Goal: Task Accomplishment & Management: Use online tool/utility

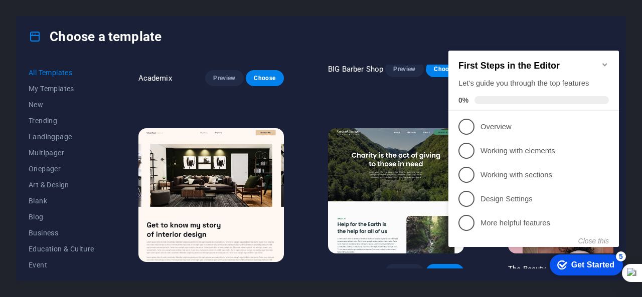
scroll to position [1153, 0]
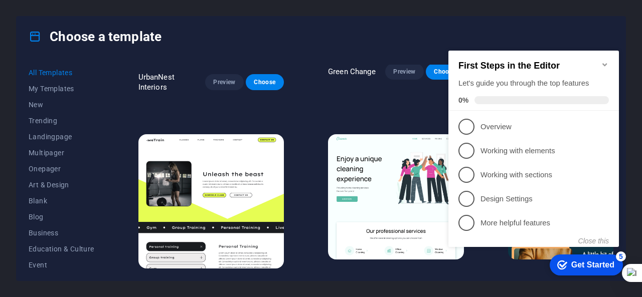
click at [599, 64] on h2 "First Steps in the Editor" at bounding box center [533, 66] width 150 height 11
click at [602, 65] on h2 "First Steps in the Editor" at bounding box center [533, 66] width 150 height 11
click at [604, 63] on icon "Minimize checklist" at bounding box center [604, 64] width 5 height 3
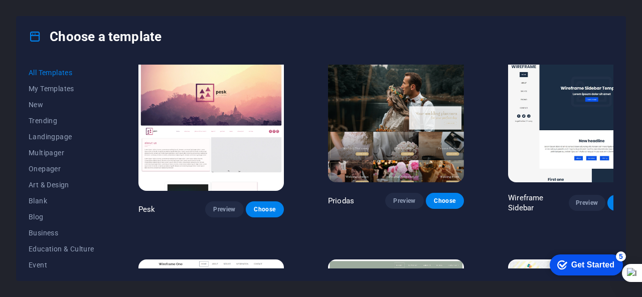
scroll to position [3459, 0]
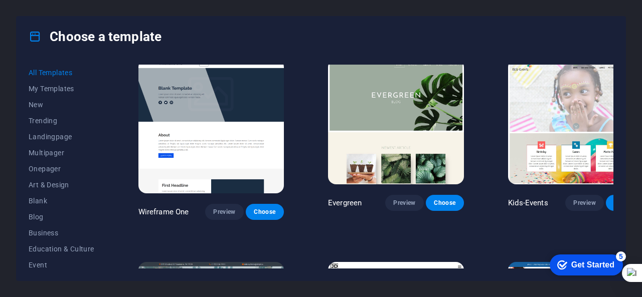
click at [52, 118] on span "Trending" at bounding box center [62, 121] width 66 height 8
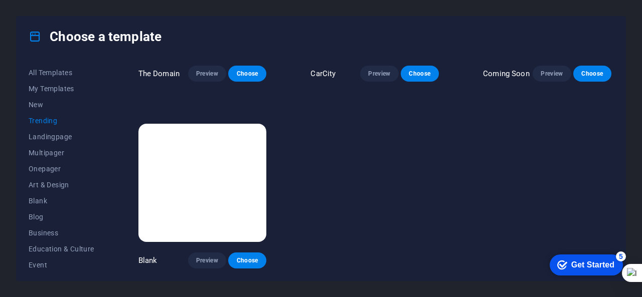
scroll to position [881, 0]
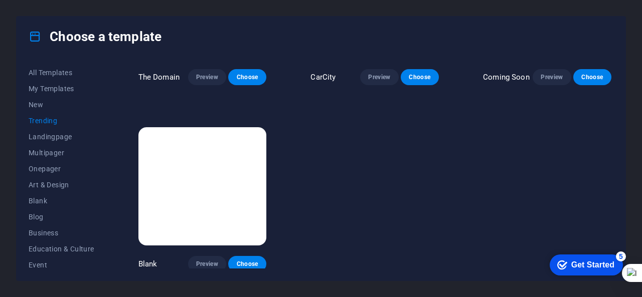
click at [56, 136] on span "Landingpage" at bounding box center [62, 137] width 66 height 8
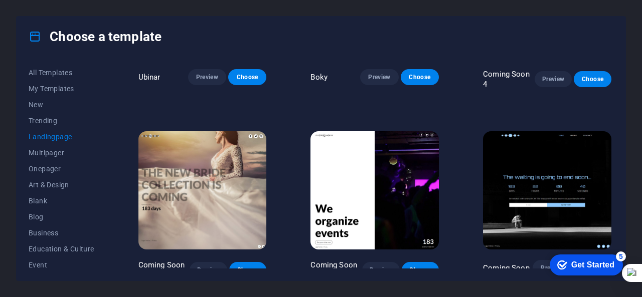
click at [62, 150] on span "Multipager" at bounding box center [62, 153] width 66 height 8
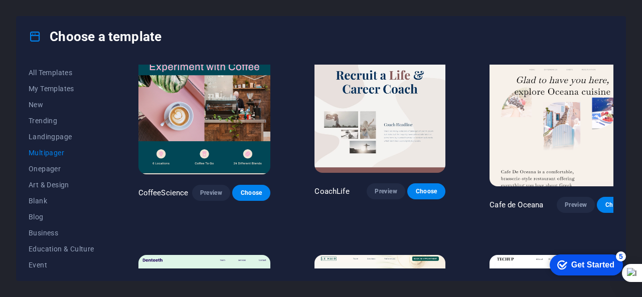
scroll to position [3459, 0]
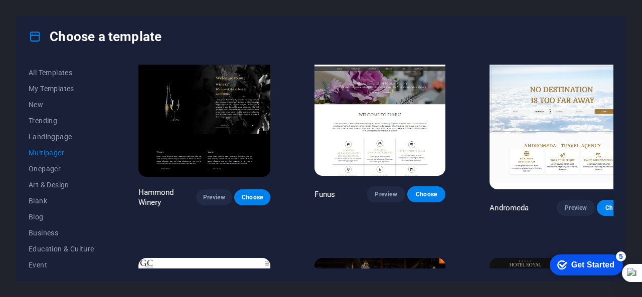
click at [61, 137] on span "Landingpage" at bounding box center [62, 137] width 66 height 8
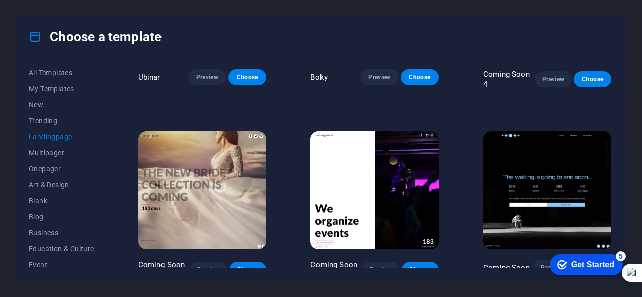
click at [431, 262] on button "Choose" at bounding box center [421, 270] width 38 height 16
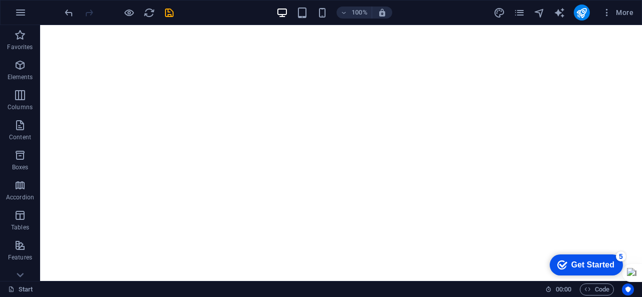
click at [580, 20] on button "publish" at bounding box center [581, 13] width 16 height 16
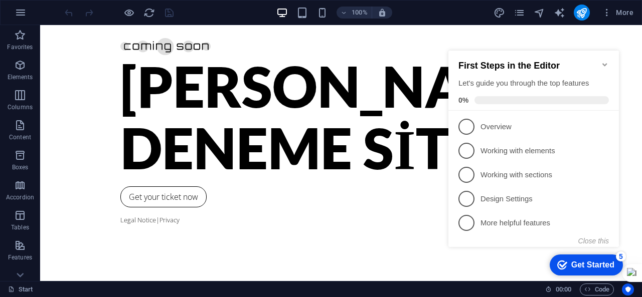
click at [603, 61] on icon "Minimize checklist" at bounding box center [605, 65] width 8 height 8
